Goal: Task Accomplishment & Management: Manage account settings

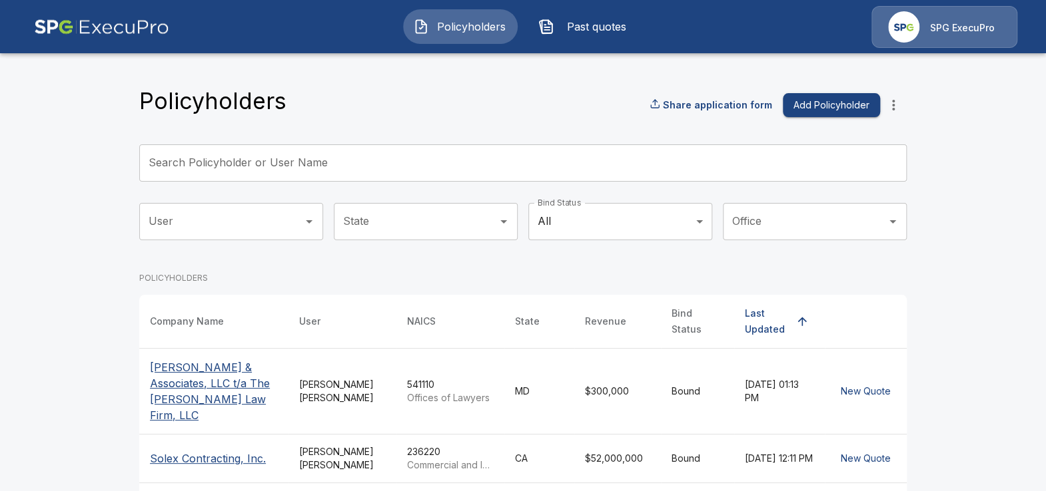
click at [918, 34] on div "SPG ExecuPro" at bounding box center [944, 27] width 146 height 42
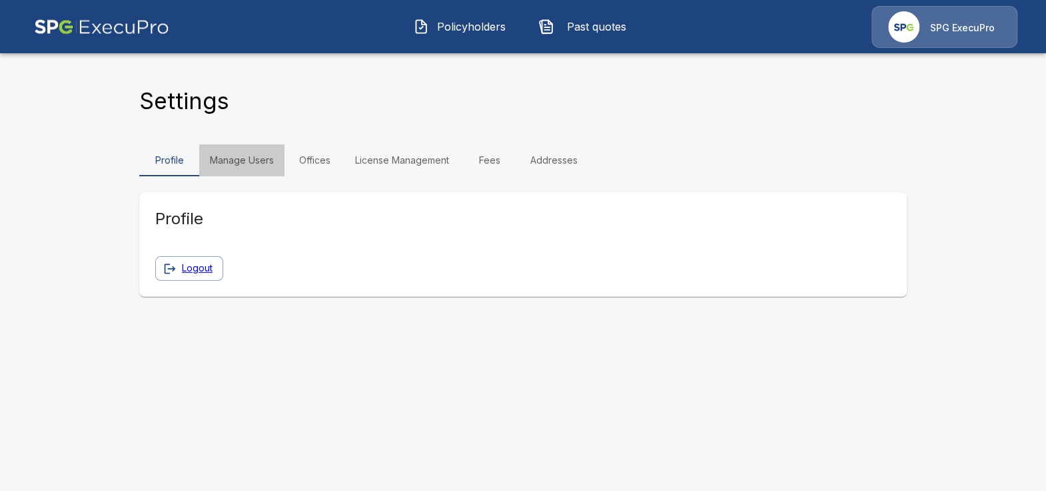
click at [244, 153] on link "Manage Users" at bounding box center [241, 161] width 85 height 32
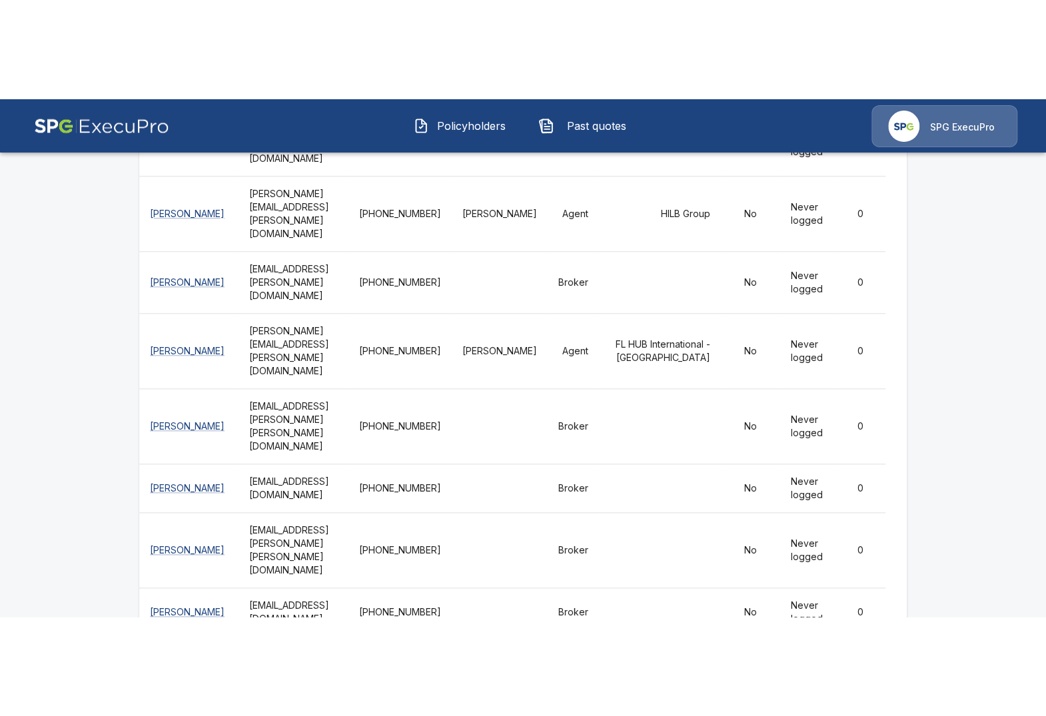
scroll to position [5630, 0]
